Goal: Book appointment/travel/reservation

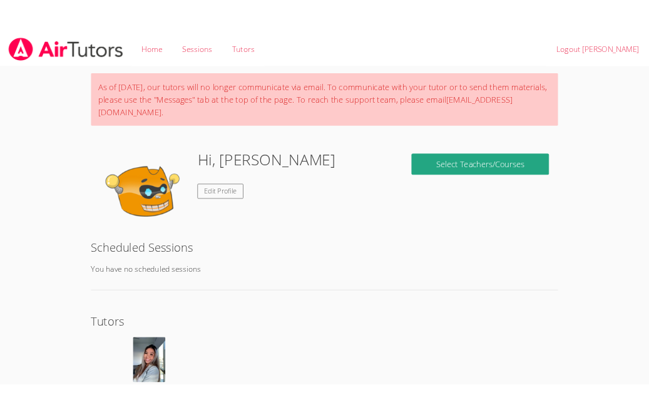
scroll to position [81, 0]
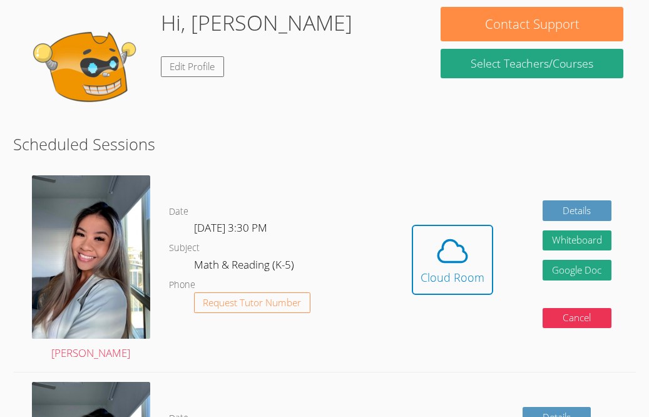
scroll to position [153, 0]
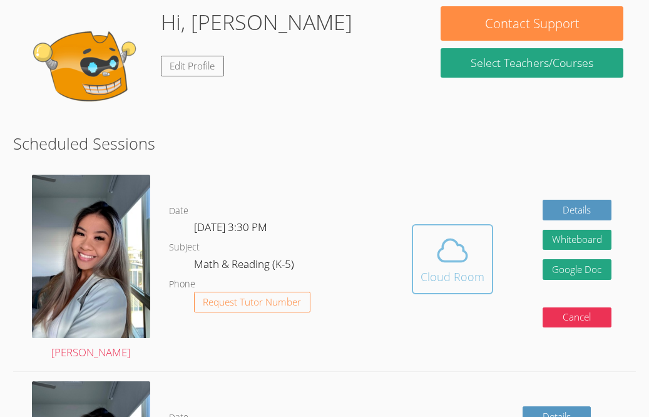
click at [468, 264] on icon at bounding box center [452, 250] width 35 height 35
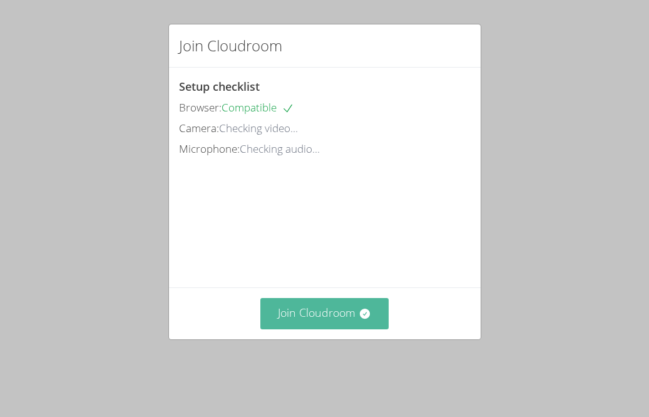
click at [344, 329] on button "Join Cloudroom" at bounding box center [325, 313] width 128 height 31
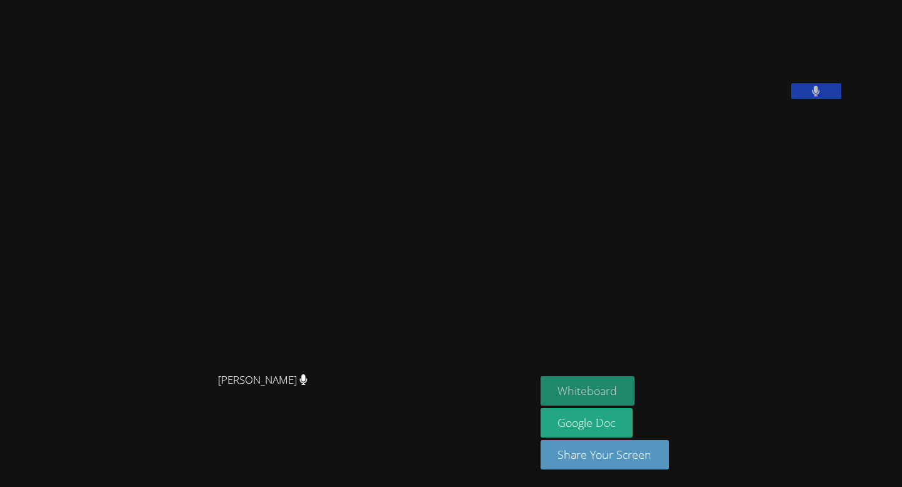
click at [635, 392] on button "Whiteboard" at bounding box center [587, 390] width 95 height 29
